Goal: Information Seeking & Learning: Learn about a topic

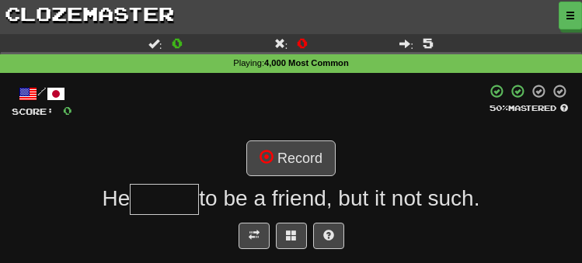
scroll to position [62, 0]
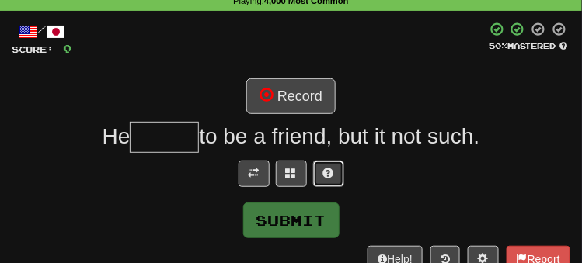
click at [335, 172] on button at bounding box center [328, 174] width 31 height 26
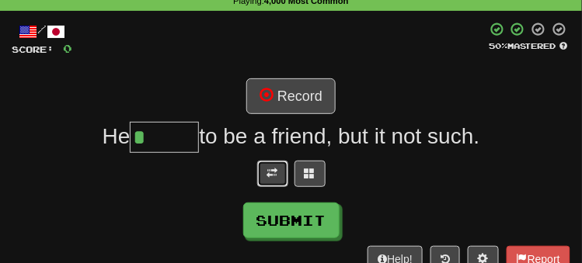
click at [281, 165] on button at bounding box center [272, 174] width 31 height 26
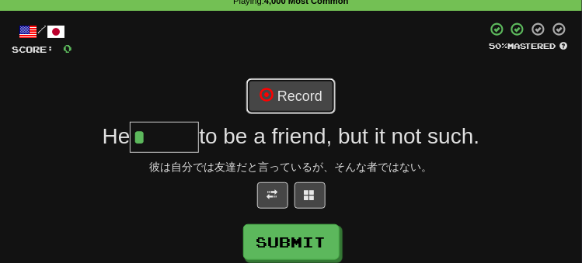
click at [296, 87] on button "Record" at bounding box center [290, 96] width 89 height 36
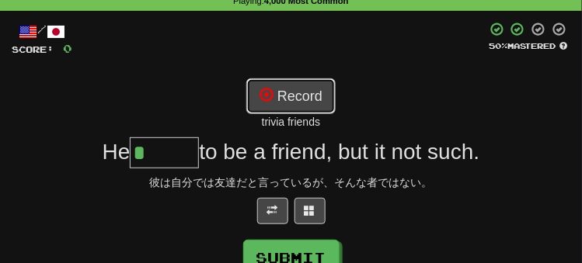
click at [280, 103] on button "Record" at bounding box center [290, 96] width 89 height 36
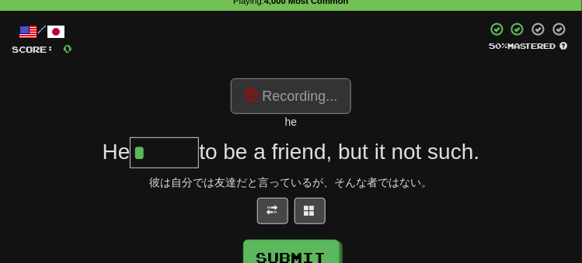
type input "******"
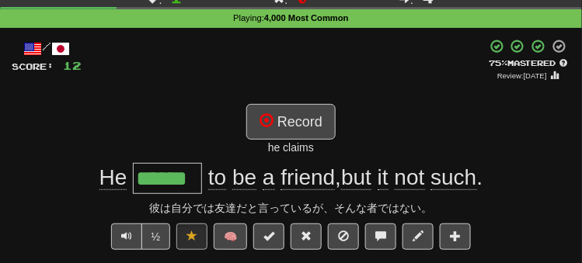
scroll to position [47, 0]
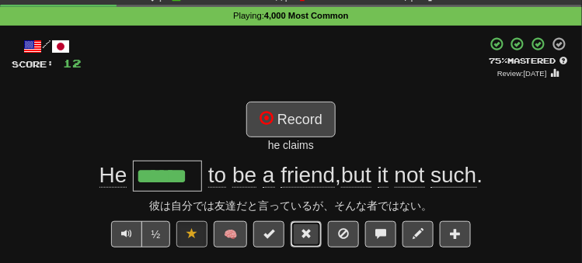
click at [317, 230] on button at bounding box center [306, 234] width 31 height 26
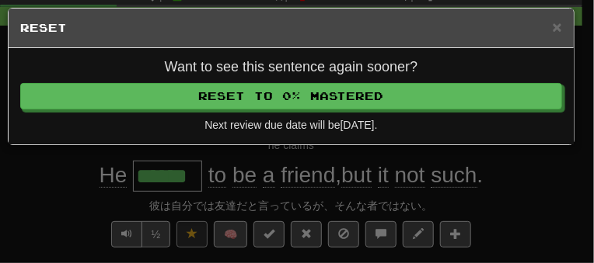
click at [47, 183] on div "× Reset Want to see this sentence again sooner? Reset to 0% Mastered Next revie…" at bounding box center [297, 131] width 594 height 263
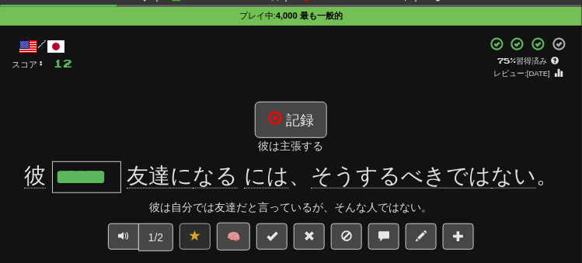
click at [38, 99] on div "/ スコア: 12 + 12 75 % 習得済み レビュー: [DATE] 記録 彼は主張する 彼 ****** 友達 に なる には 、 そうするべき で …" at bounding box center [291, 204] width 559 height 335
click at [127, 172] on span "友達 に なる には 、 そうするべき で は ない 。" at bounding box center [339, 176] width 437 height 25
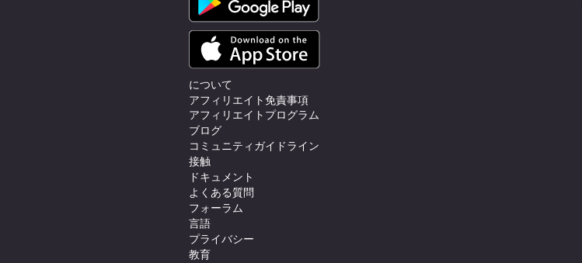
scroll to position [466, 0]
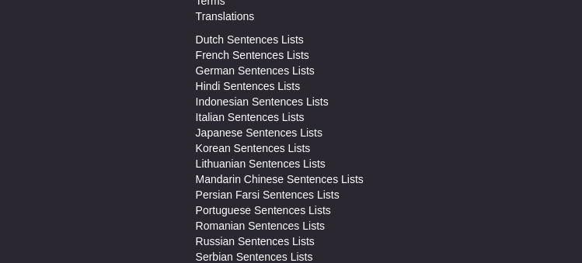
scroll to position [2662, 0]
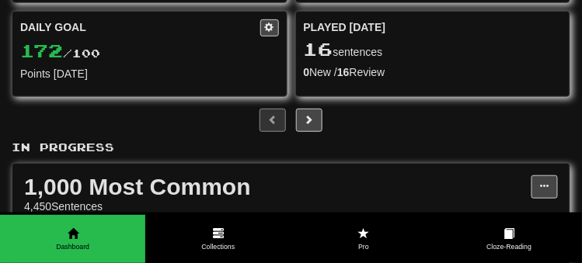
scroll to position [155, 0]
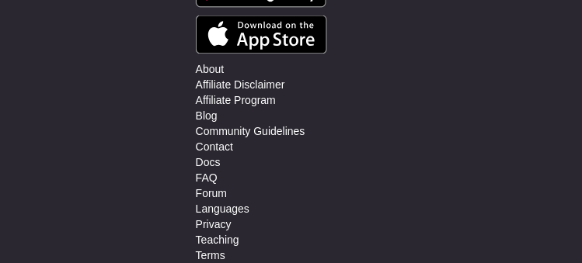
scroll to position [67, 0]
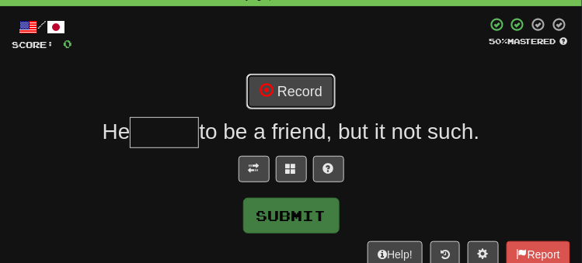
click at [304, 85] on button "Record" at bounding box center [290, 92] width 89 height 36
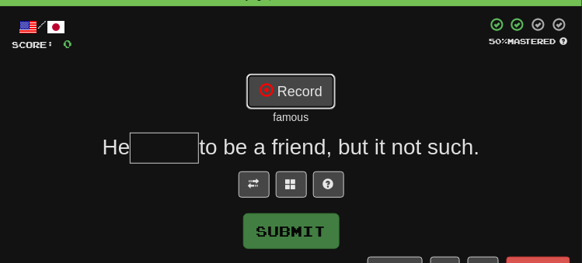
click at [315, 96] on button "Record" at bounding box center [290, 92] width 89 height 36
click at [332, 186] on span at bounding box center [328, 184] width 11 height 11
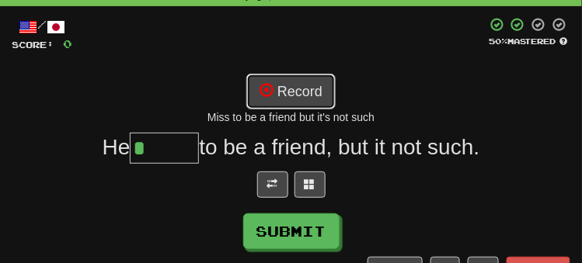
click at [289, 101] on button "Record" at bounding box center [290, 92] width 89 height 36
click at [319, 86] on button "Record" at bounding box center [290, 92] width 89 height 36
click at [318, 187] on button at bounding box center [309, 185] width 31 height 26
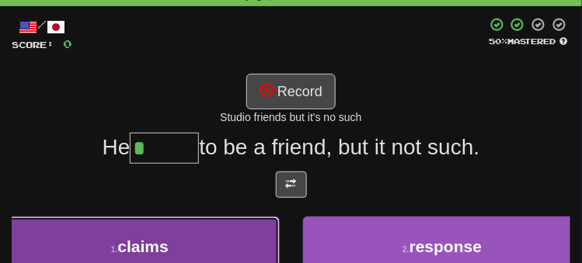
click at [218, 253] on button "1 . claims" at bounding box center [140, 247] width 280 height 61
type input "******"
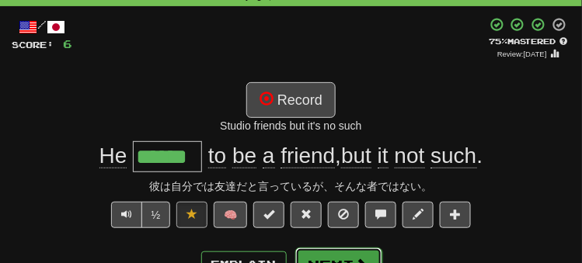
click at [355, 258] on span at bounding box center [362, 265] width 14 height 14
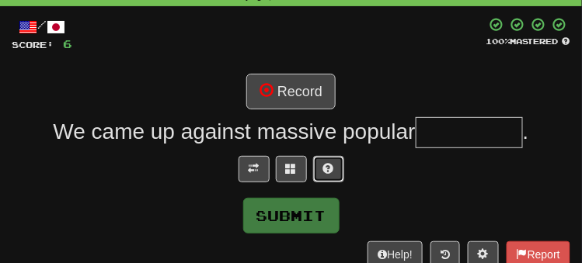
click at [340, 169] on button at bounding box center [328, 169] width 31 height 26
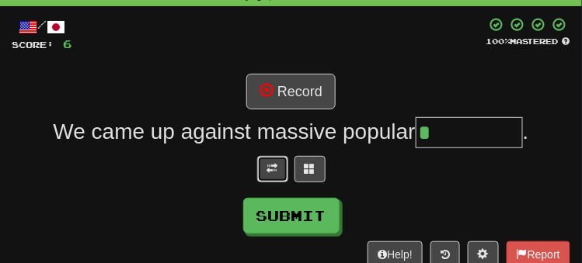
click at [274, 163] on span at bounding box center [272, 168] width 11 height 11
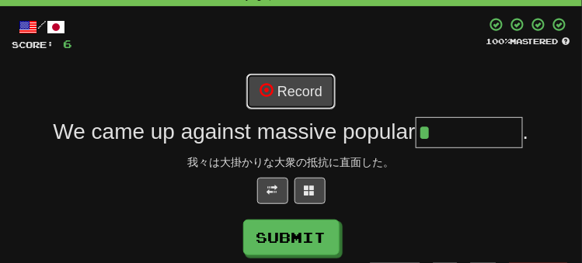
click at [291, 82] on button "Record" at bounding box center [290, 92] width 89 height 36
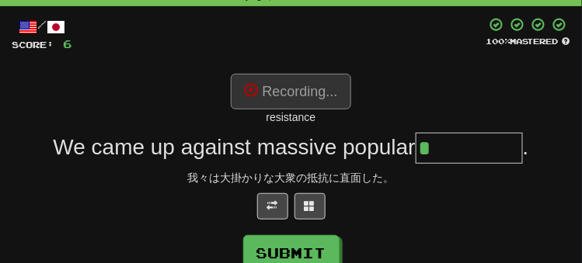
type input "**********"
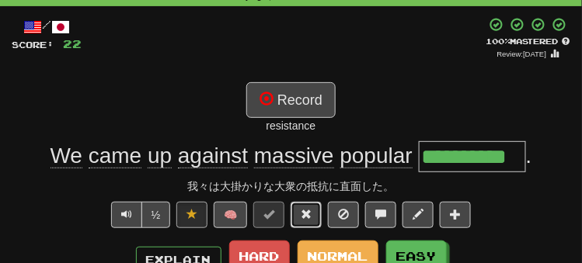
click at [321, 219] on button at bounding box center [306, 215] width 31 height 26
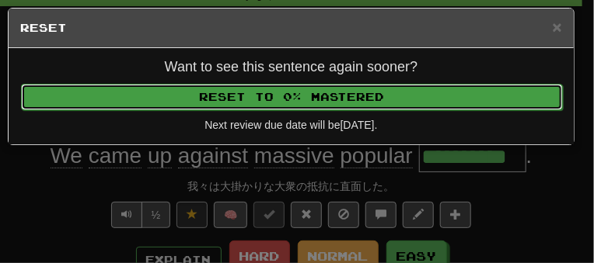
click at [374, 96] on button "Reset to 0% Mastered" at bounding box center [291, 97] width 541 height 26
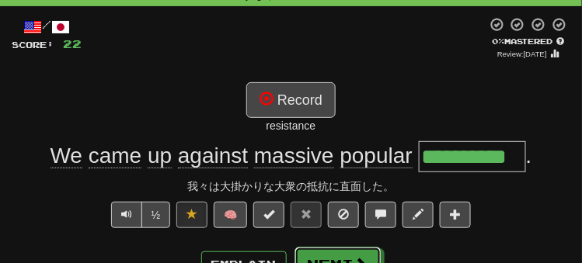
click at [331, 253] on button "Next" at bounding box center [337, 265] width 87 height 36
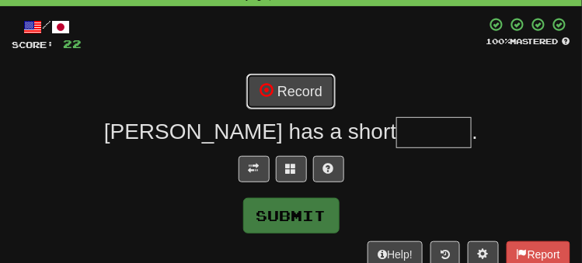
click at [307, 91] on button "Record" at bounding box center [290, 92] width 89 height 36
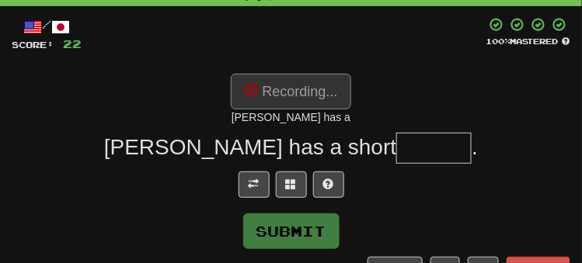
type input "******"
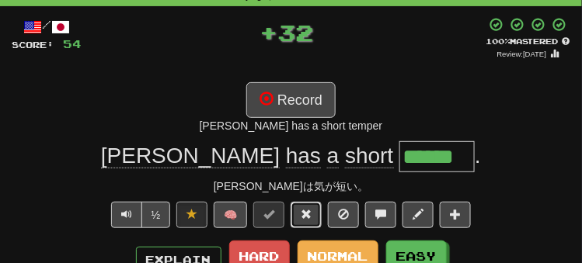
click at [313, 204] on button at bounding box center [306, 215] width 31 height 26
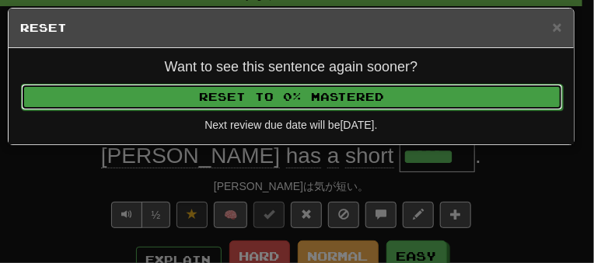
click at [366, 92] on button "Reset to 0% Mastered" at bounding box center [291, 97] width 541 height 26
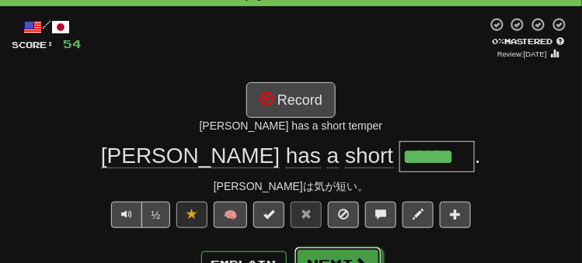
click at [340, 249] on button "Next" at bounding box center [337, 265] width 87 height 36
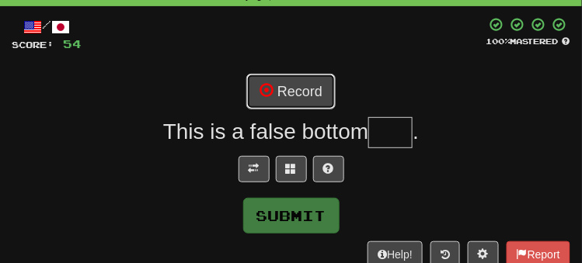
click at [315, 91] on button "Record" at bounding box center [290, 92] width 89 height 36
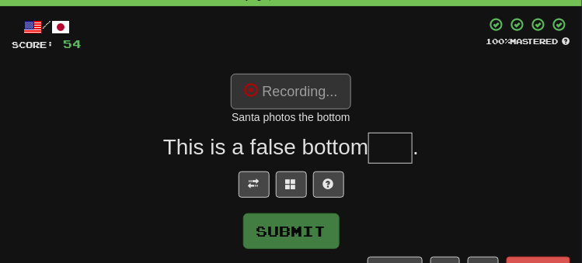
type input "***"
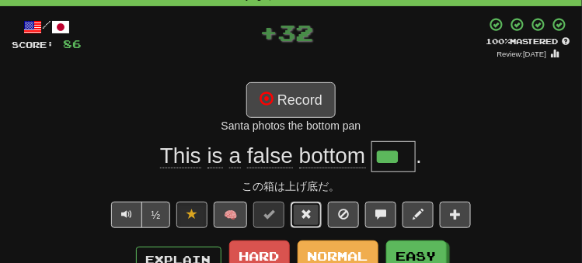
click at [312, 214] on span at bounding box center [306, 214] width 11 height 11
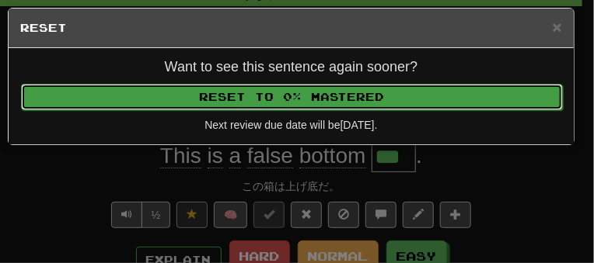
click at [317, 106] on button "Reset to 0% Mastered" at bounding box center [291, 97] width 541 height 26
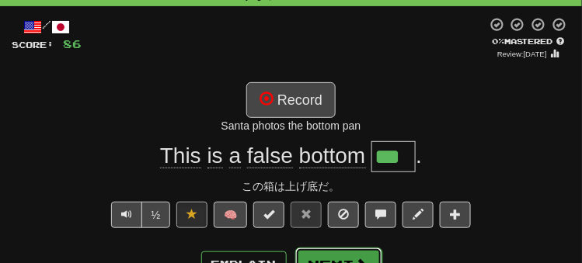
click at [319, 256] on button "Next" at bounding box center [338, 266] width 87 height 36
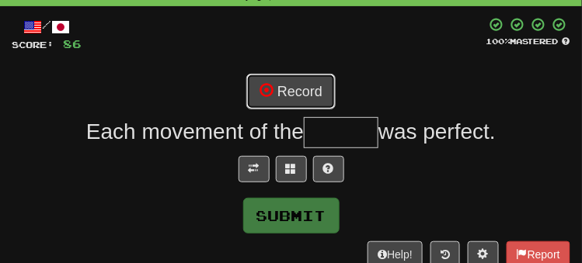
click at [309, 98] on button "Record" at bounding box center [290, 92] width 89 height 36
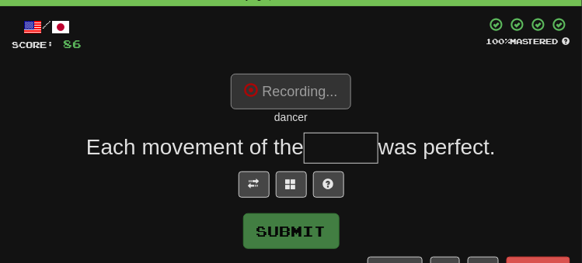
type input "******"
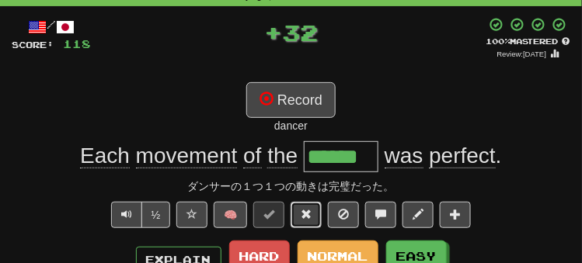
click at [313, 213] on button at bounding box center [306, 215] width 31 height 26
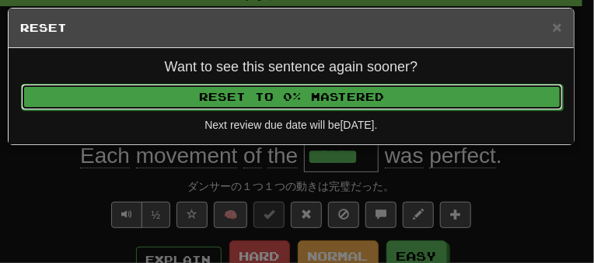
drag, startPoint x: 323, startPoint y: 91, endPoint x: 328, endPoint y: 103, distance: 13.3
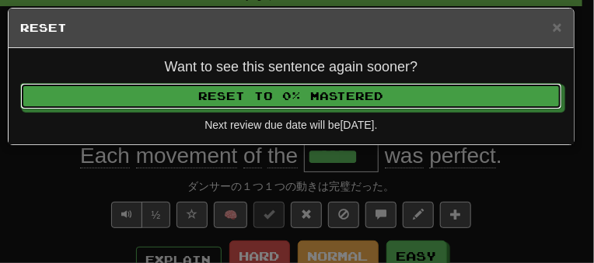
click at [324, 91] on button "Reset to 0% Mastered" at bounding box center [290, 96] width 541 height 26
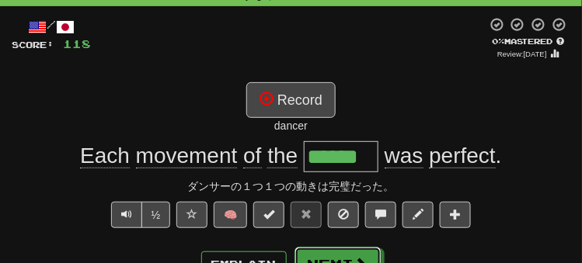
click at [335, 248] on button "Next" at bounding box center [337, 265] width 87 height 36
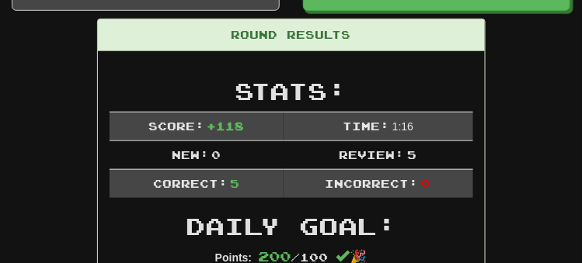
scroll to position [157, 0]
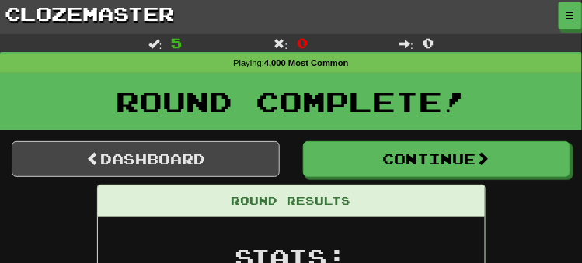
scroll to position [25, 0]
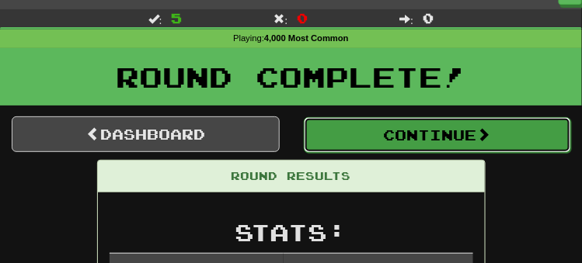
click at [415, 133] on button "Continue" at bounding box center [438, 135] width 268 height 36
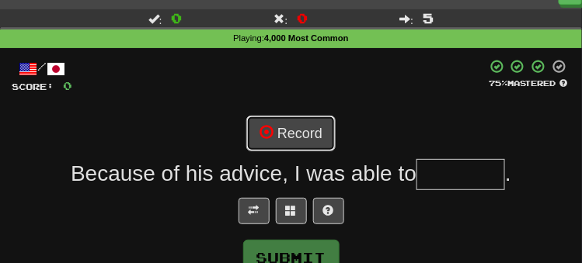
click at [283, 139] on button "Record" at bounding box center [290, 134] width 89 height 36
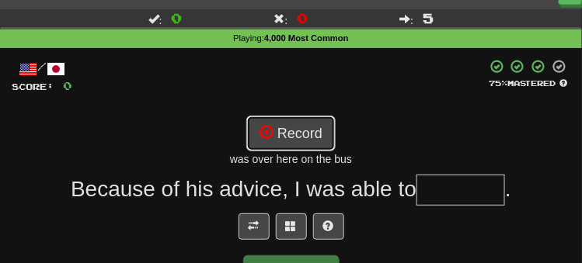
click at [292, 136] on button "Record" at bounding box center [290, 134] width 89 height 36
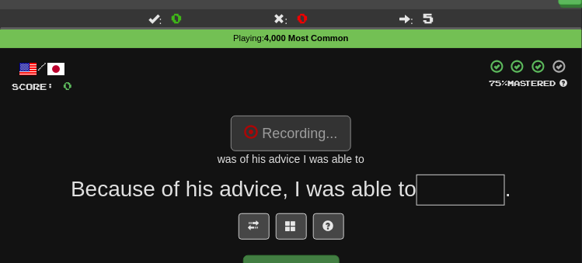
type input "*******"
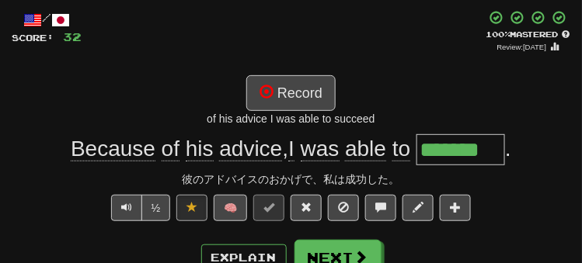
scroll to position [78, 0]
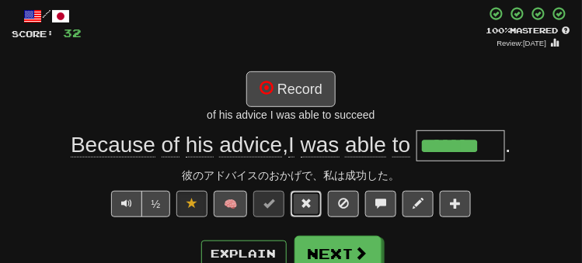
click at [308, 207] on span at bounding box center [306, 203] width 11 height 11
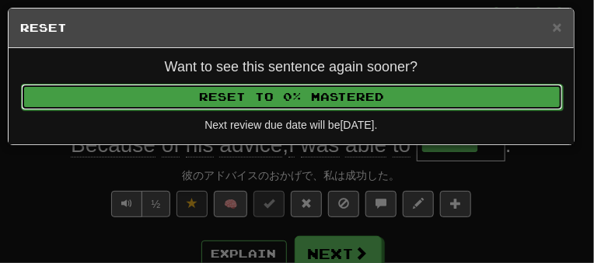
click at [290, 103] on button "Reset to 0% Mastered" at bounding box center [291, 97] width 541 height 26
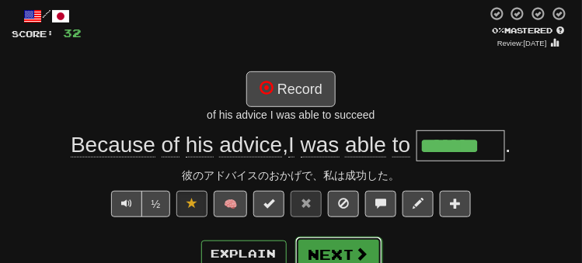
click at [313, 244] on button "Next" at bounding box center [338, 255] width 87 height 36
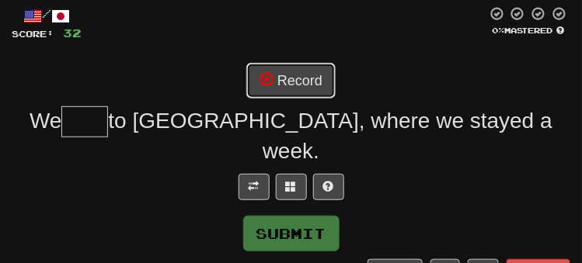
click at [296, 85] on button "Record" at bounding box center [290, 81] width 89 height 36
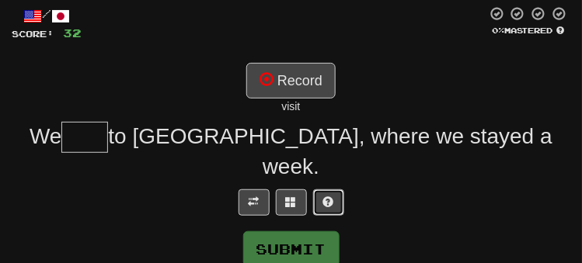
click at [326, 197] on span at bounding box center [328, 202] width 11 height 11
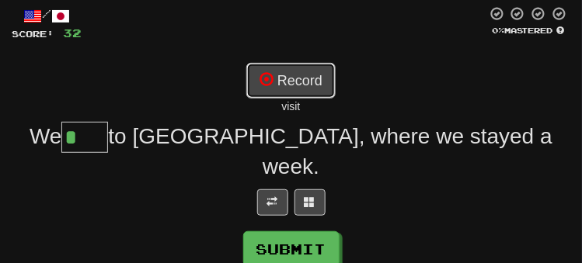
click at [315, 71] on button "Record" at bounding box center [290, 81] width 89 height 36
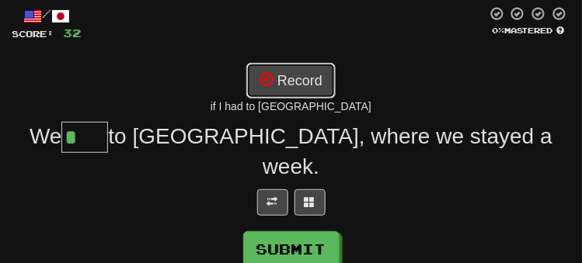
click at [285, 76] on button "Record" at bounding box center [290, 81] width 89 height 36
click at [307, 92] on button "Record" at bounding box center [290, 81] width 89 height 36
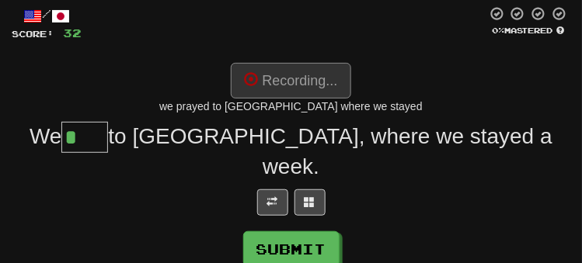
click at [321, 92] on button "Recording..." at bounding box center [291, 81] width 120 height 36
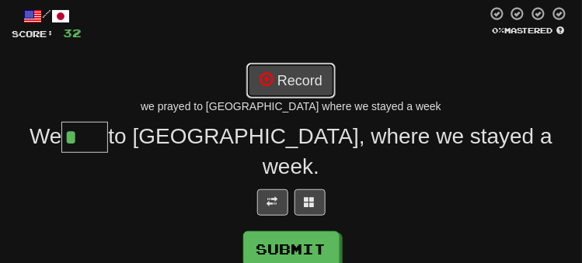
drag, startPoint x: 301, startPoint y: 95, endPoint x: 266, endPoint y: 80, distance: 37.9
click at [266, 80] on span at bounding box center [266, 79] width 14 height 14
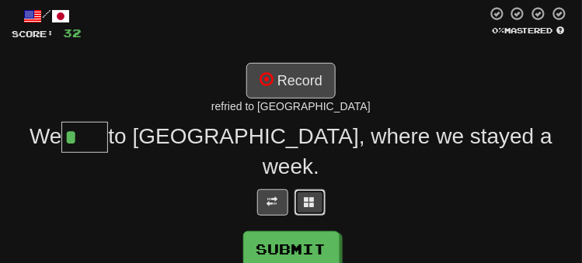
click at [320, 190] on button at bounding box center [309, 203] width 31 height 26
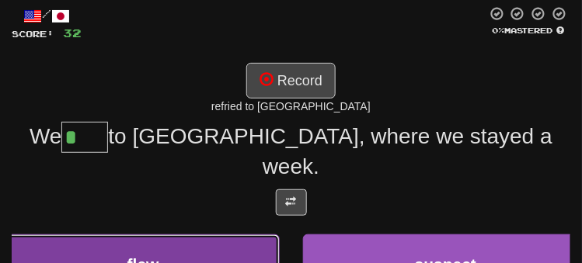
click at [158, 256] on span "flew" at bounding box center [143, 265] width 32 height 18
type input "****"
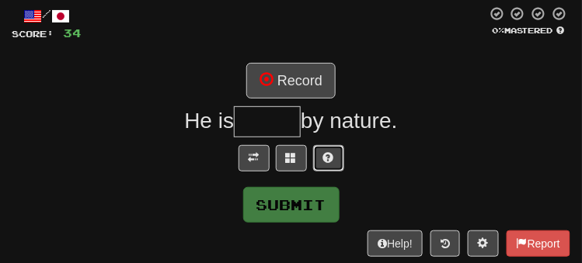
click at [325, 156] on span at bounding box center [328, 157] width 11 height 11
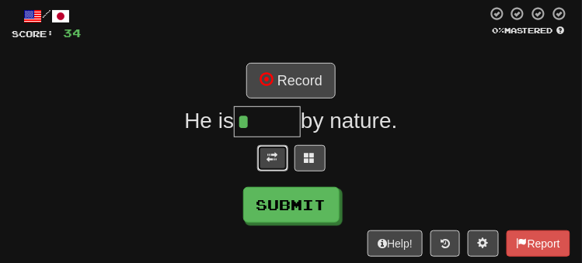
click at [273, 156] on span at bounding box center [272, 157] width 11 height 11
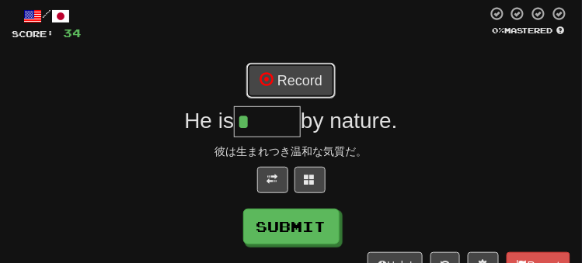
click at [321, 75] on button "Record" at bounding box center [290, 81] width 89 height 36
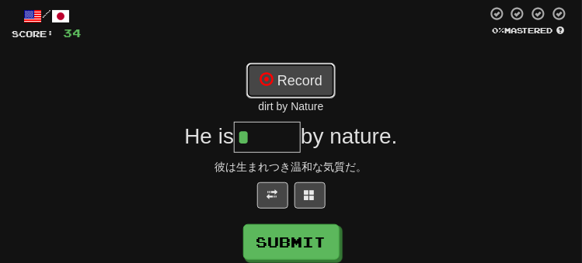
click at [284, 79] on button "Record" at bounding box center [290, 81] width 89 height 36
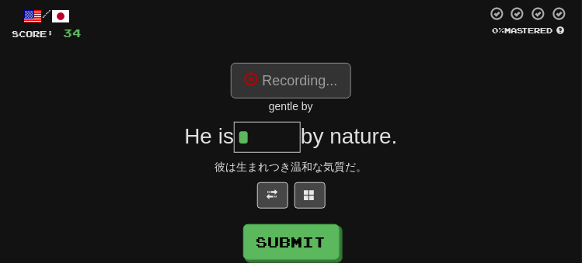
type input "******"
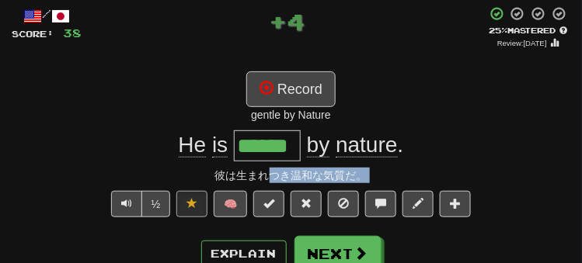
drag, startPoint x: 237, startPoint y: 179, endPoint x: 224, endPoint y: 188, distance: 15.7
click at [224, 188] on div "/ Score: 38 + 4 25 % Mastered Review: 2025-08-19 Record gentle by Nature He is …" at bounding box center [291, 168] width 559 height 325
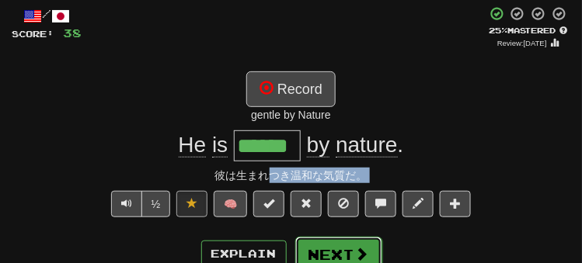
click at [318, 252] on button "Next" at bounding box center [338, 255] width 87 height 36
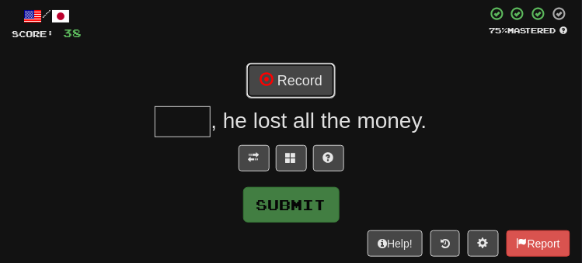
click at [290, 82] on button "Record" at bounding box center [290, 81] width 89 height 36
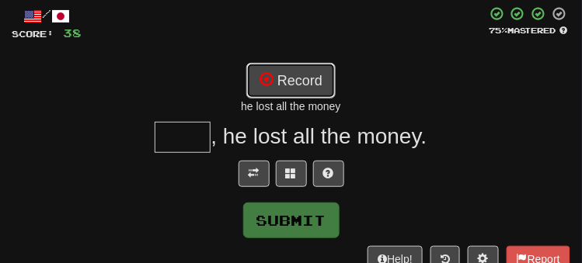
click at [307, 81] on button "Record" at bounding box center [290, 81] width 89 height 36
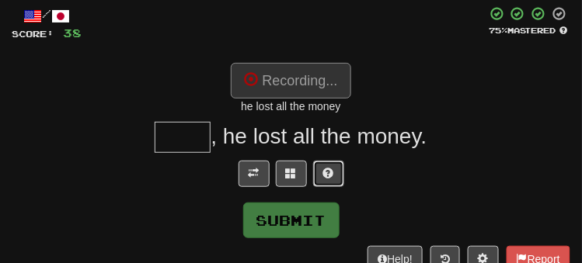
click at [326, 174] on span at bounding box center [328, 173] width 11 height 11
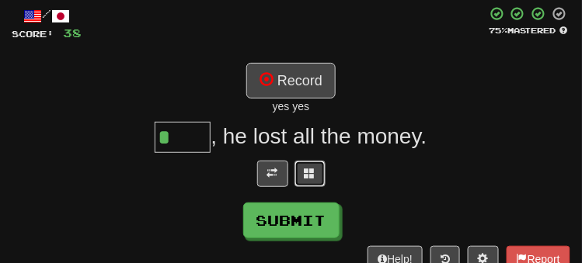
click at [315, 172] on button at bounding box center [309, 174] width 31 height 26
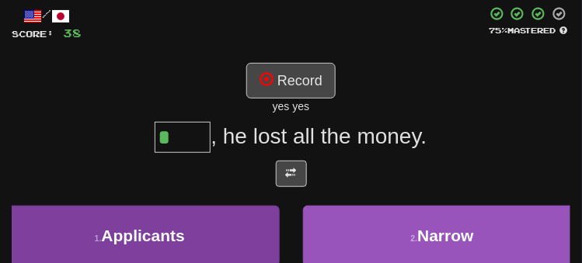
scroll to position [233, 0]
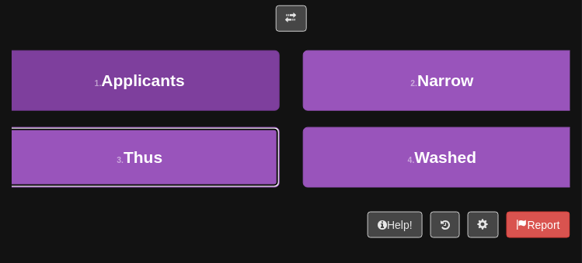
click at [183, 152] on button "3 . Thus" at bounding box center [140, 157] width 280 height 61
type input "****"
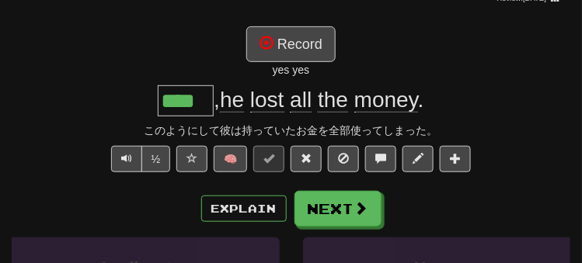
scroll to position [107, 0]
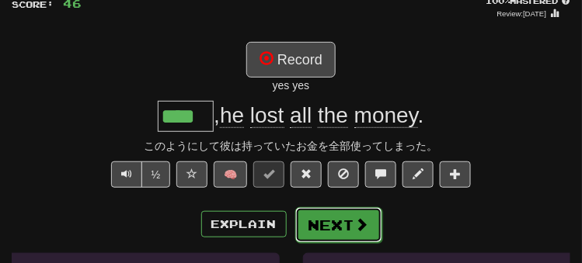
click at [344, 221] on button "Next" at bounding box center [338, 225] width 87 height 36
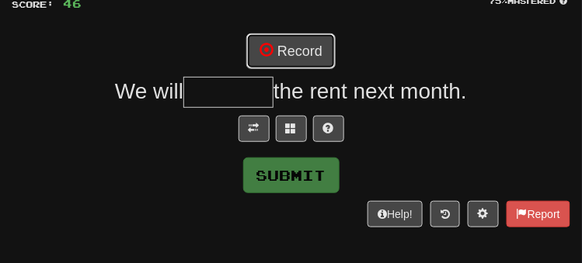
click at [278, 50] on button "Record" at bounding box center [290, 51] width 89 height 36
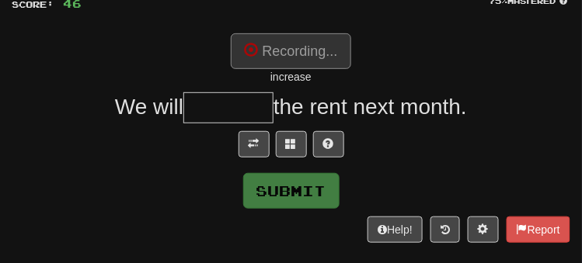
type input "********"
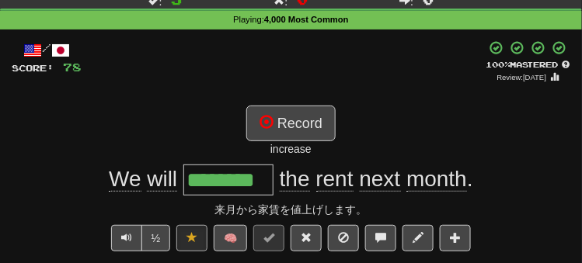
scroll to position [78, 0]
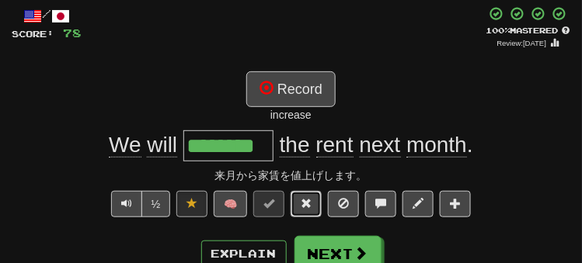
click at [305, 205] on span at bounding box center [306, 203] width 11 height 11
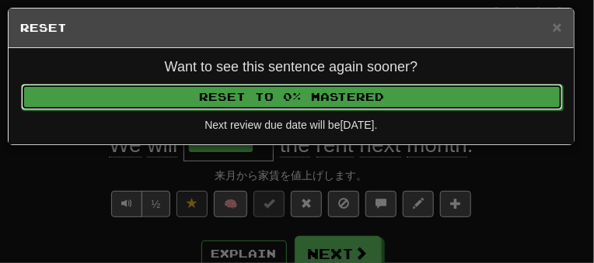
click at [301, 89] on button "Reset to 0% Mastered" at bounding box center [291, 97] width 541 height 26
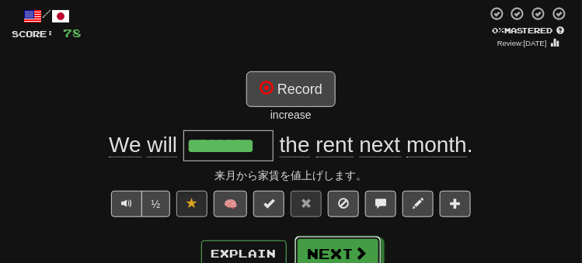
click at [328, 250] on button "Next" at bounding box center [337, 254] width 87 height 36
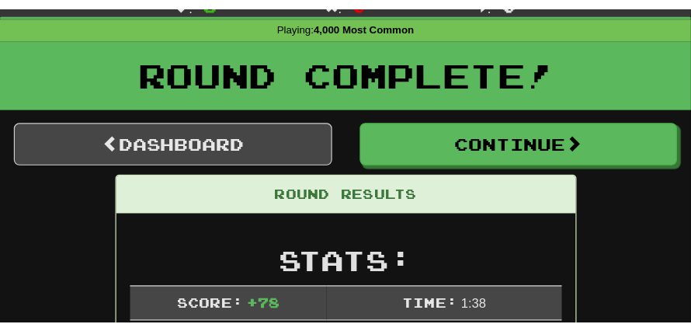
scroll to position [51, 0]
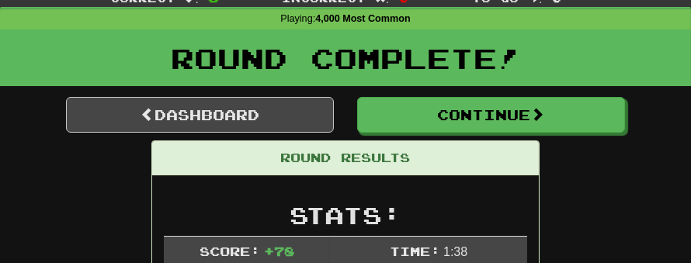
drag, startPoint x: 557, startPoint y: 256, endPoint x: 560, endPoint y: 276, distance: 20.4
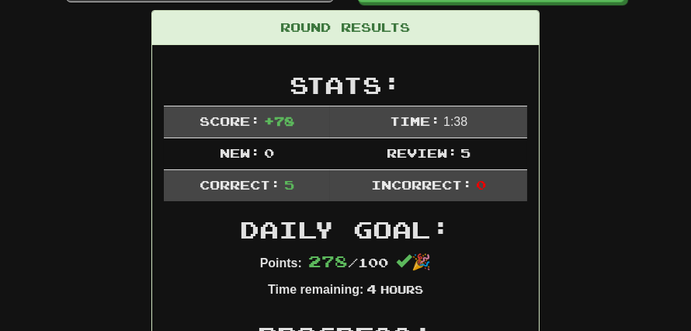
scroll to position [186, 0]
